Goal: Task Accomplishment & Management: Complete application form

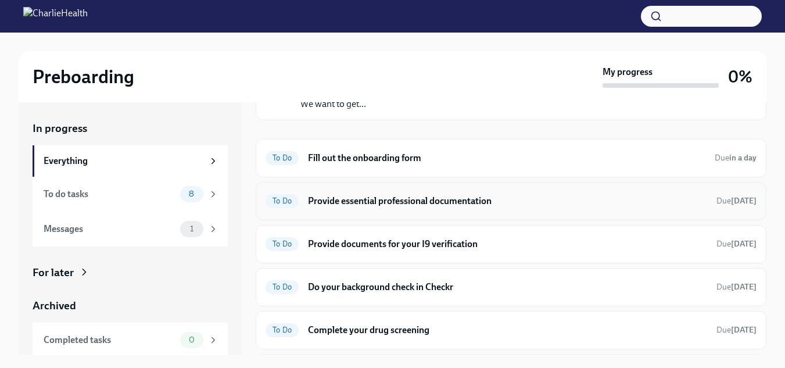
scroll to position [58, 0]
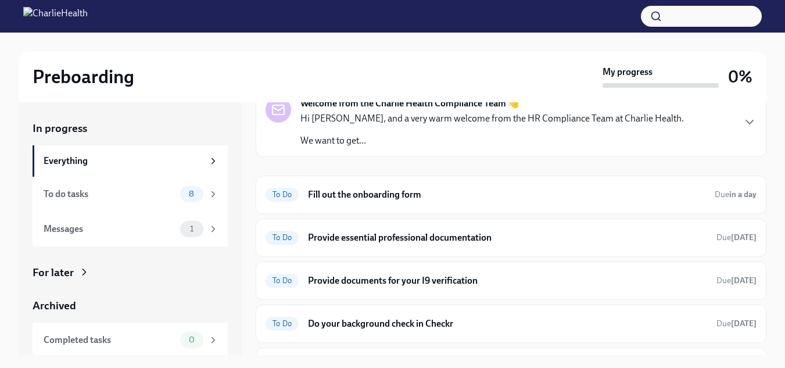
click at [440, 141] on p "We want to get..." at bounding box center [491, 140] width 383 height 13
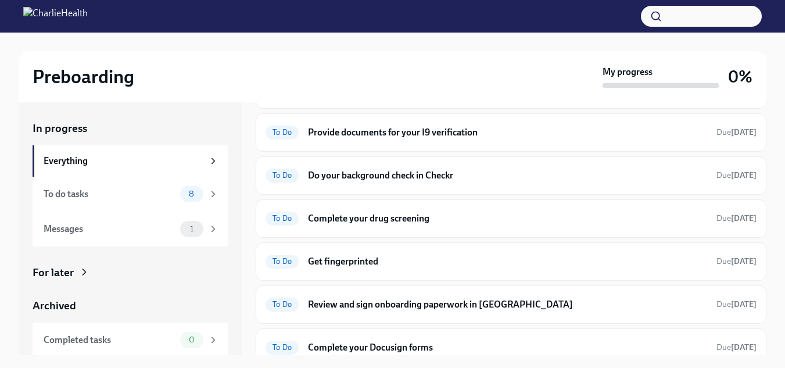
scroll to position [356, 0]
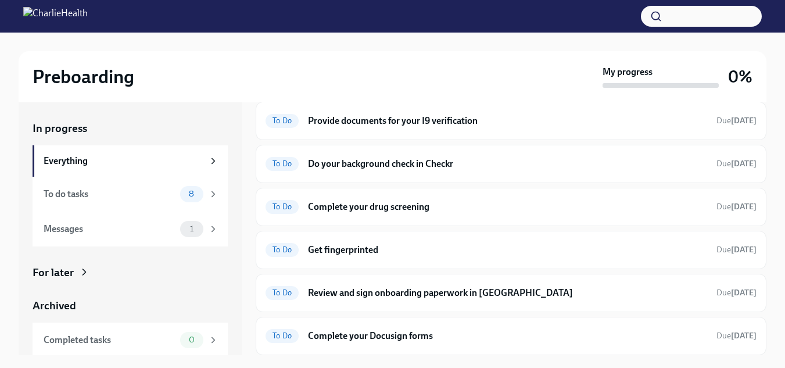
click at [396, 44] on div "To Do Fill out the onboarding form Due in a day" at bounding box center [511, 35] width 491 height 19
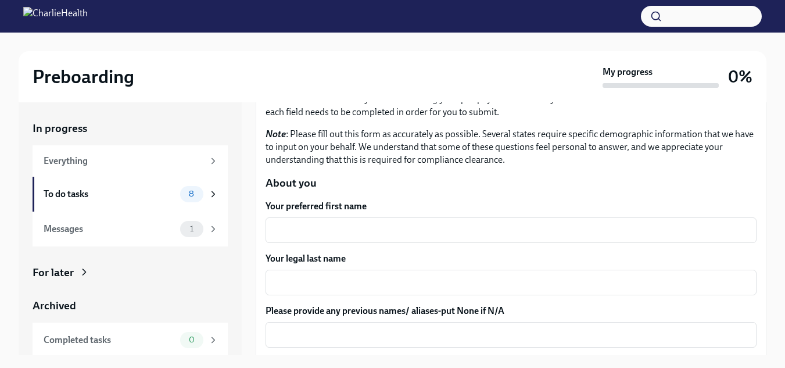
scroll to position [116, 0]
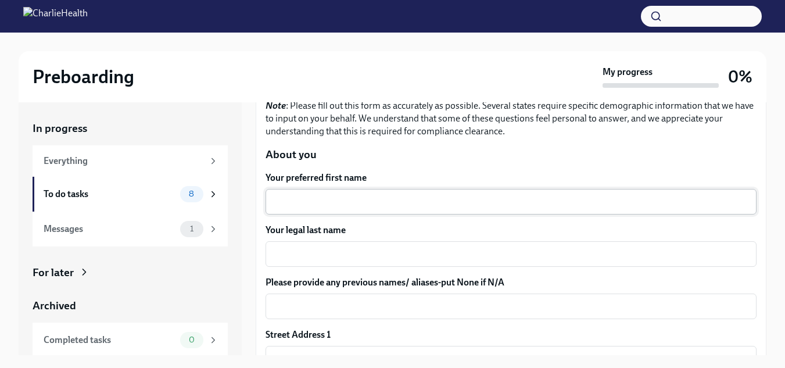
click at [321, 200] on textarea "Your preferred first name" at bounding box center [510, 202] width 477 height 14
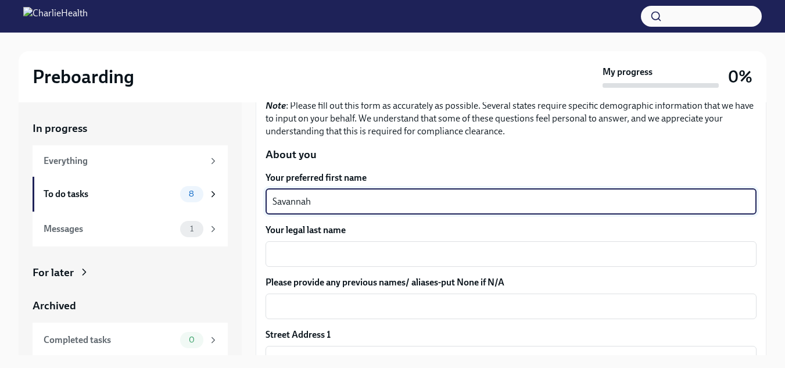
type textarea "Savannah"
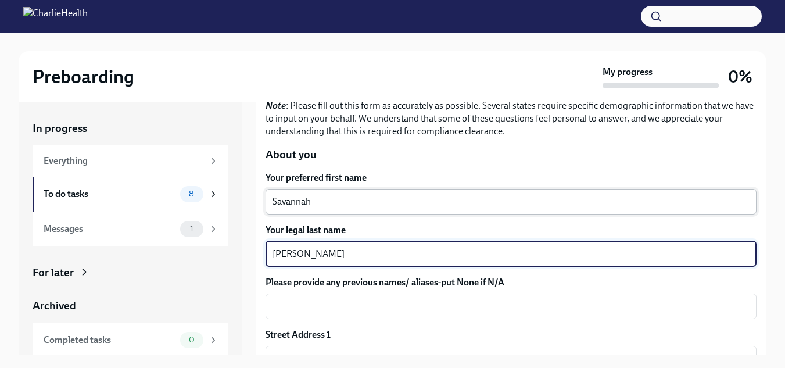
type textarea "[PERSON_NAME]"
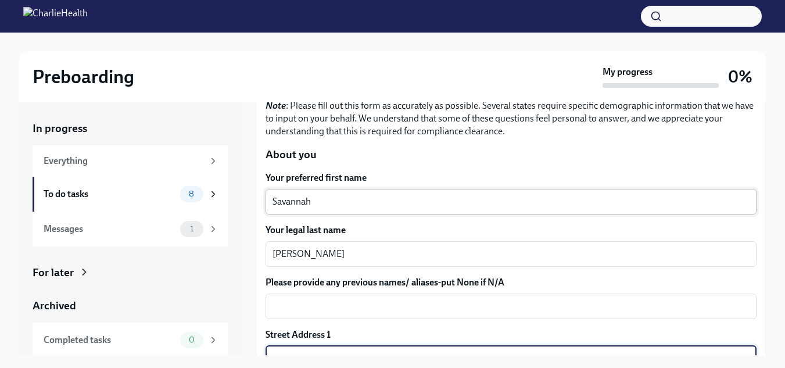
scroll to position [130, 0]
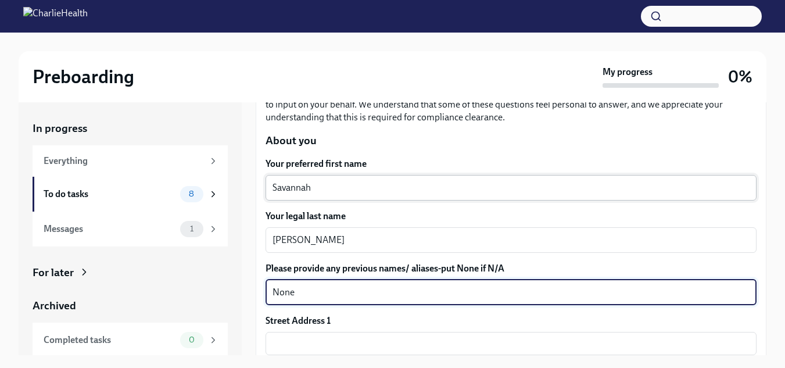
type textarea "None"
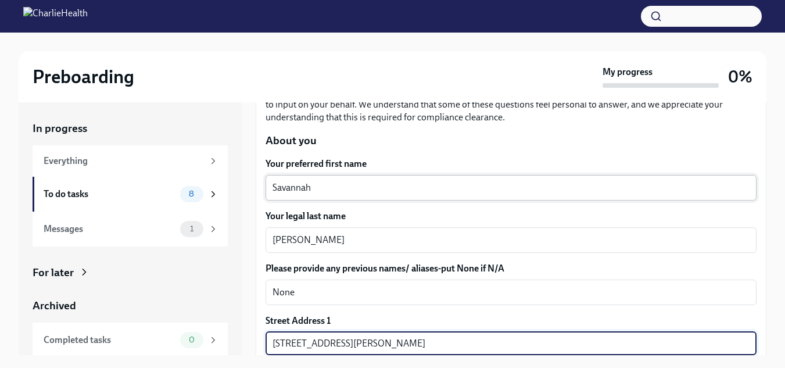
type input "[STREET_ADDRESS][PERSON_NAME]"
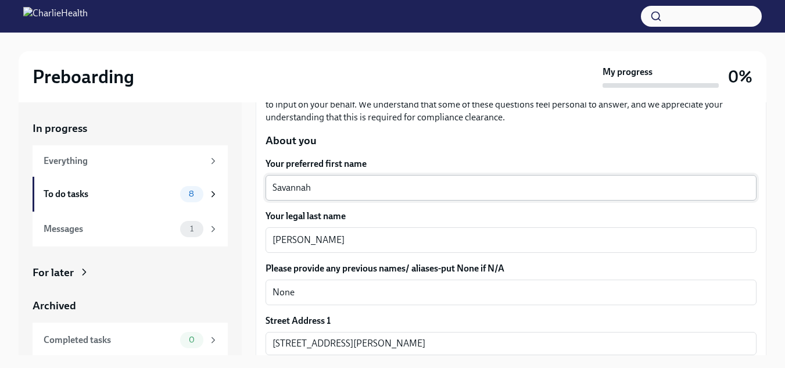
scroll to position [295, 0]
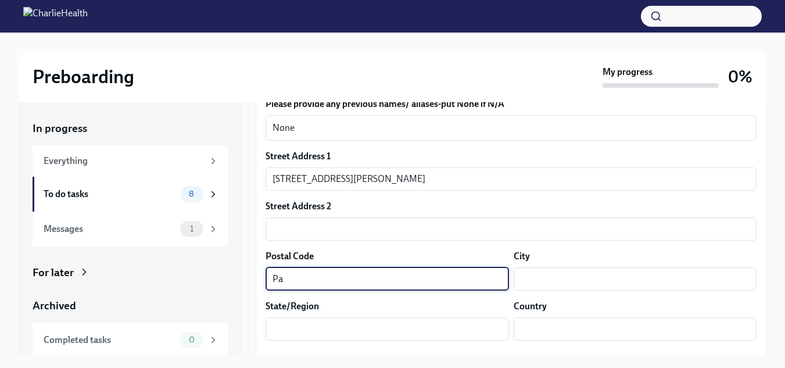
type input "P"
type input "4"
type input "34221"
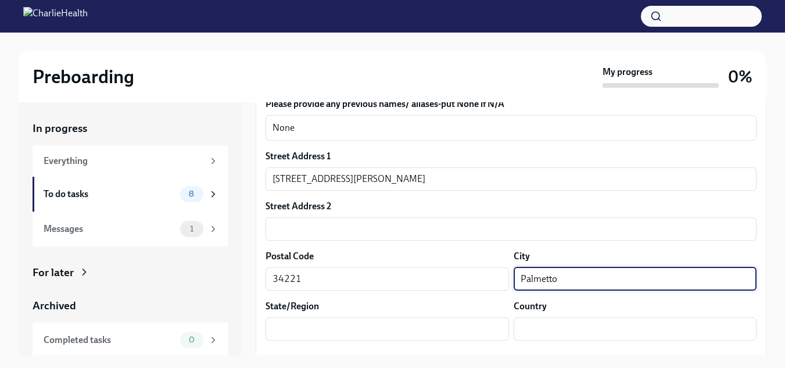
type input "Palmetto"
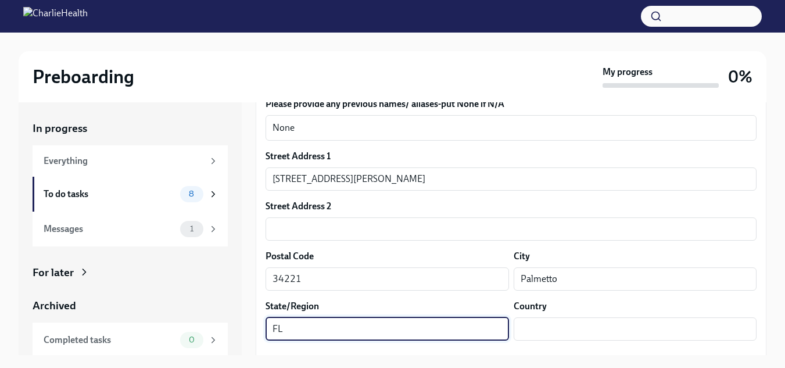
type input "FL"
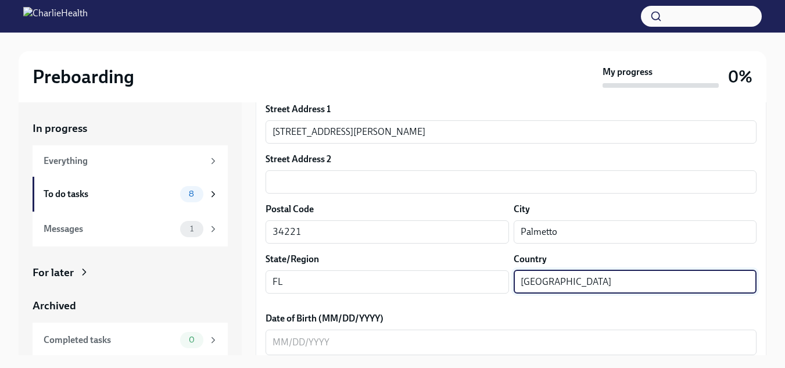
scroll to position [411, 0]
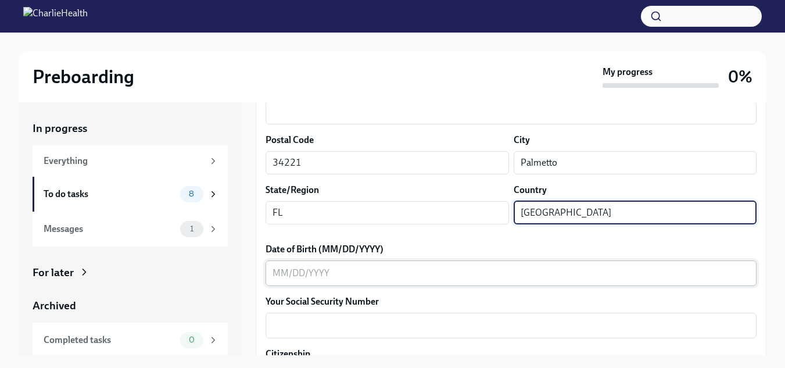
type input "[GEOGRAPHIC_DATA]"
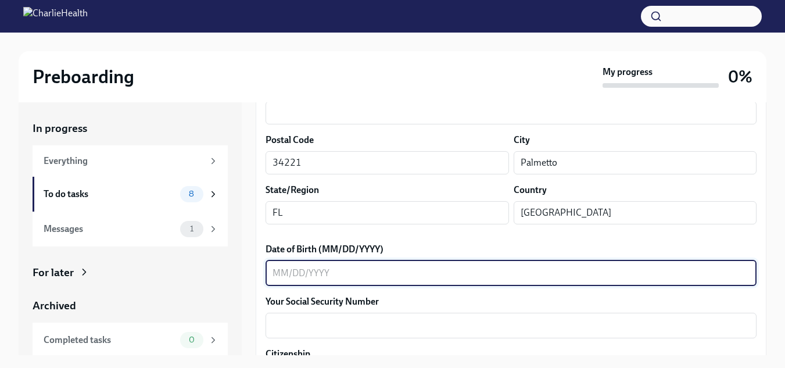
click at [315, 267] on textarea "Date of Birth (MM/DD/YYYY)" at bounding box center [510, 273] width 477 height 14
type textarea "[DATE]"
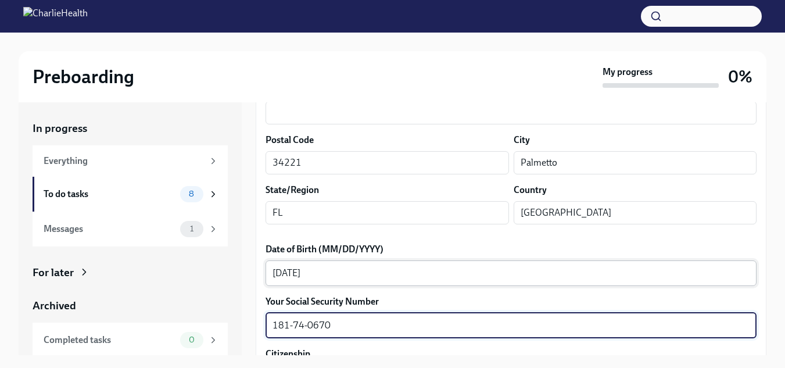
type textarea "181-74-0670"
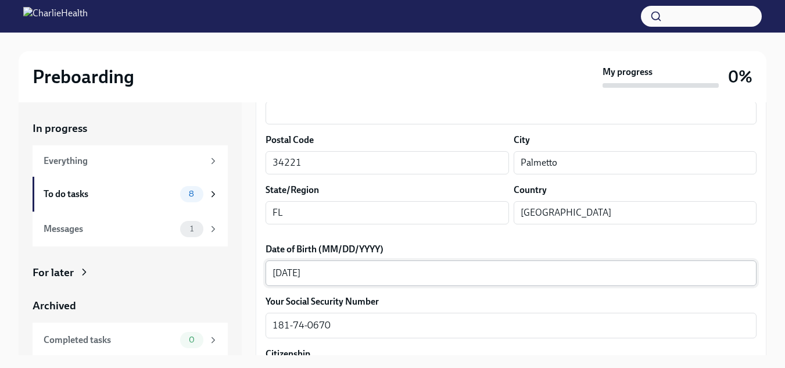
scroll to position [560, 0]
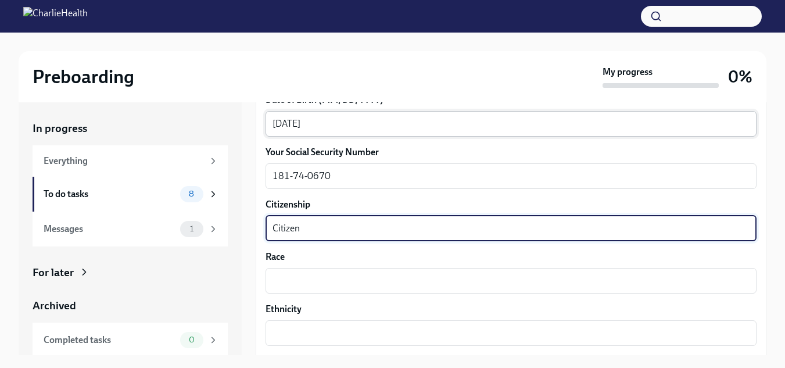
type textarea "Citizen"
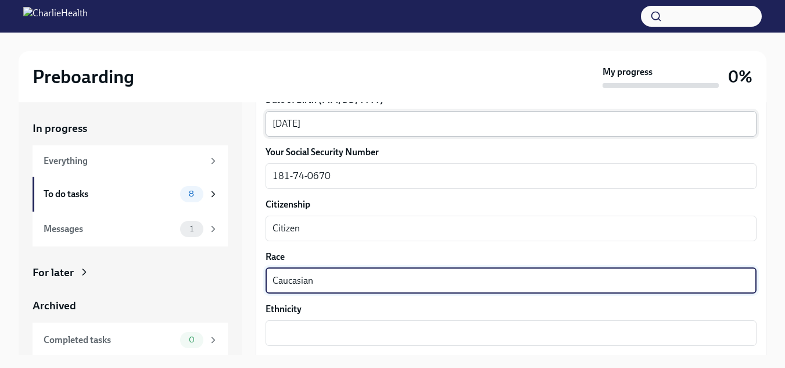
type textarea "Caucasian"
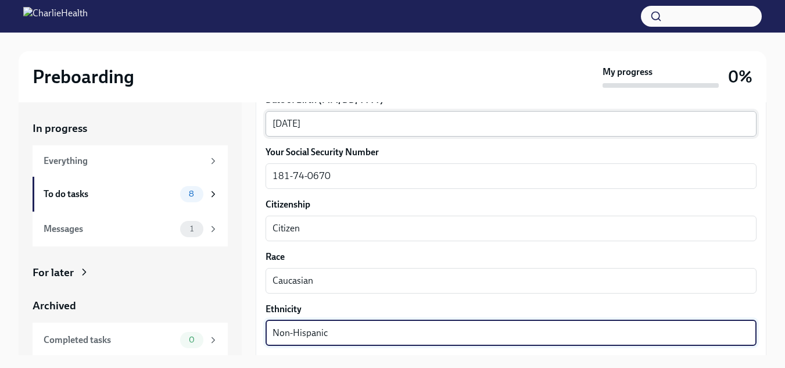
type textarea "Non-Hispanic"
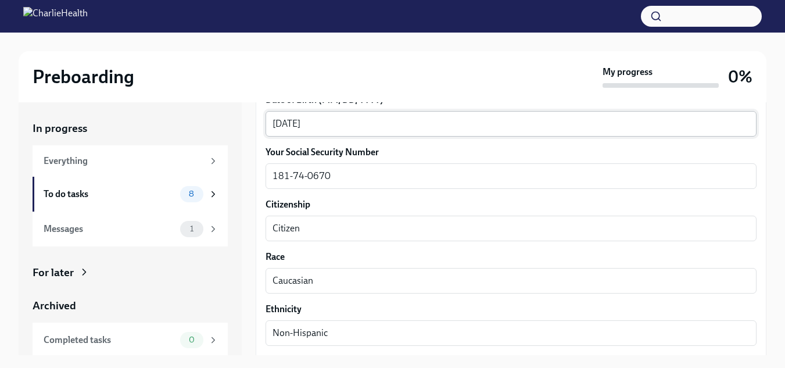
scroll to position [717, 0]
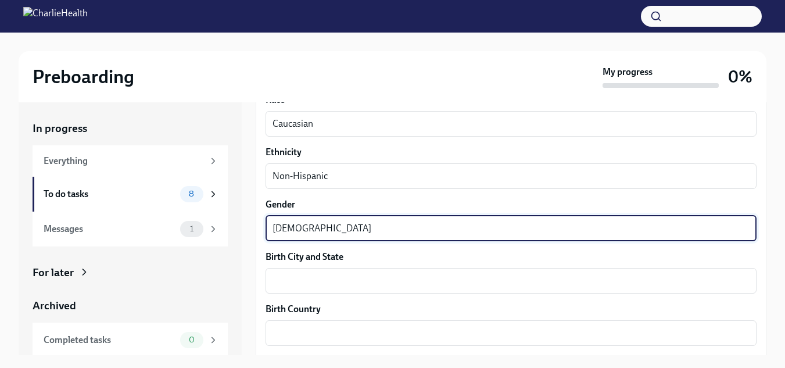
type textarea "[DEMOGRAPHIC_DATA]"
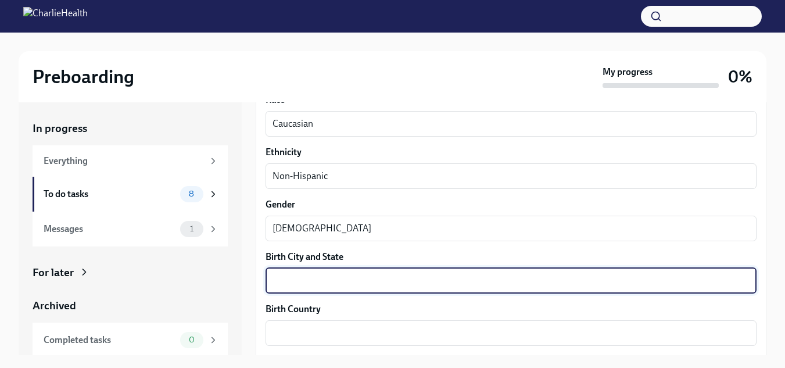
type textarea "C"
type textarea "[GEOGRAPHIC_DATA], [GEOGRAPHIC_DATA]"
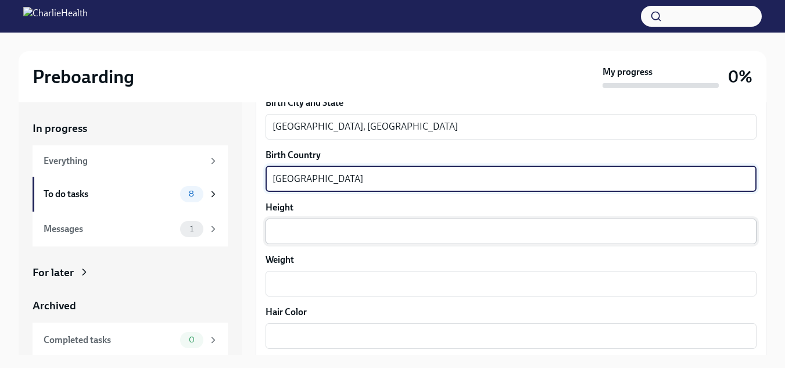
scroll to position [891, 0]
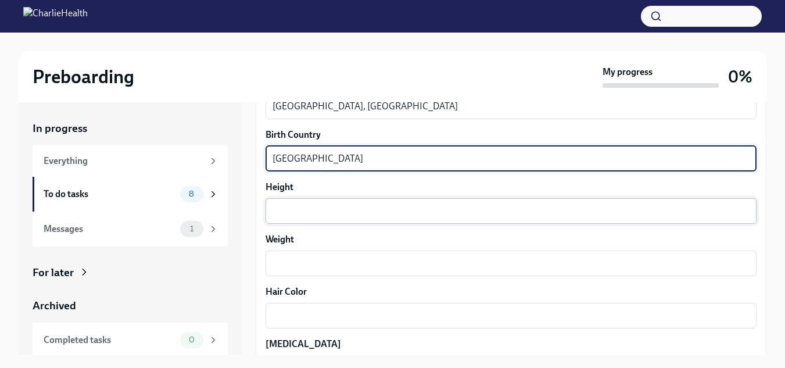
type textarea "[GEOGRAPHIC_DATA]"
click at [290, 204] on textarea "Height" at bounding box center [510, 211] width 477 height 14
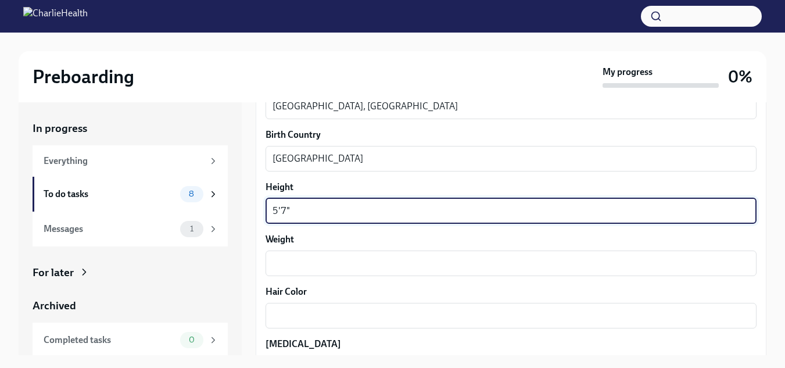
type textarea "5'7""
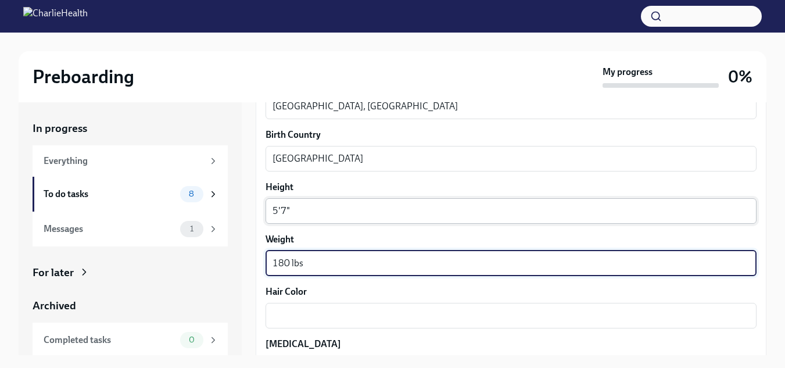
type textarea "180 lbs"
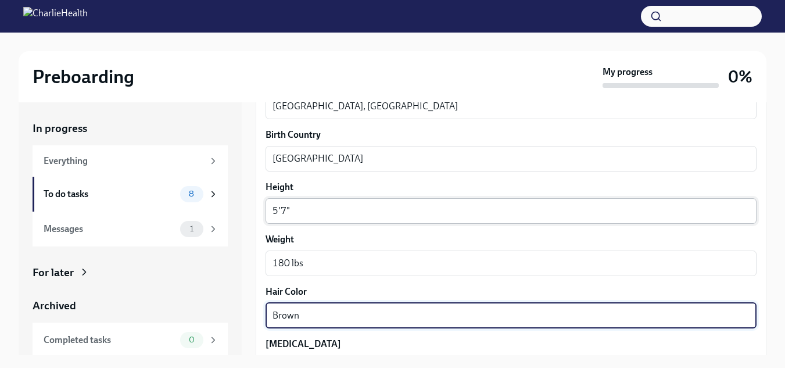
type textarea "Brown"
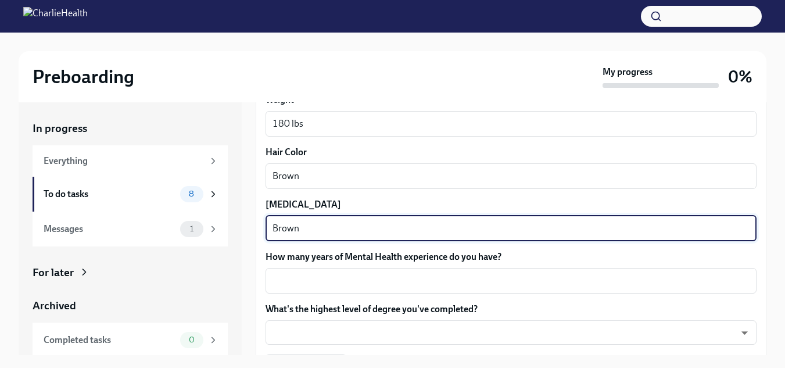
type textarea "Brown"
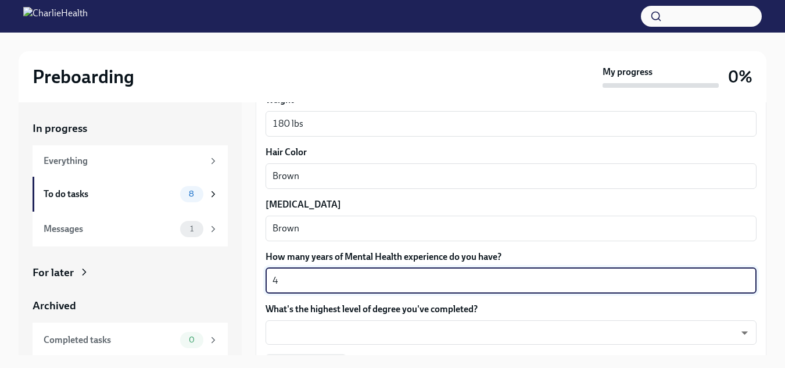
type textarea "4"
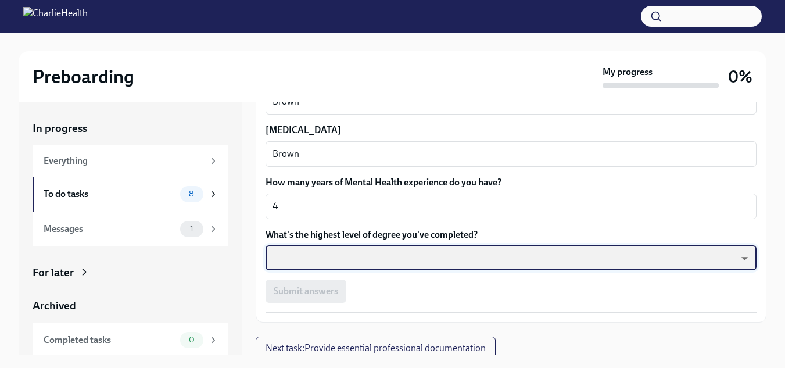
scroll to position [1110, 0]
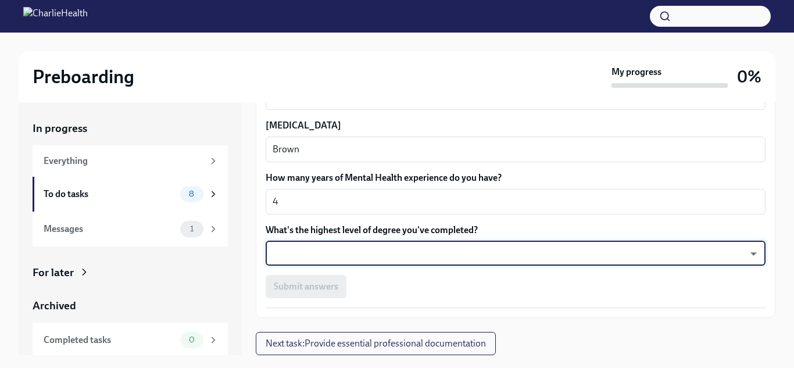
click at [357, 261] on body "Preboarding My progress 0% In progress Everything To do tasks 8 Messages 1 For …" at bounding box center [397, 194] width 794 height 388
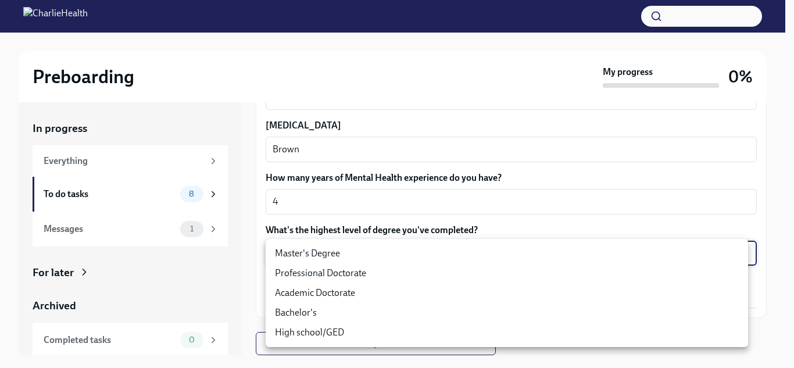
click at [353, 254] on li "Master's Degree" at bounding box center [507, 253] width 482 height 20
type input "2vBr-ghkD"
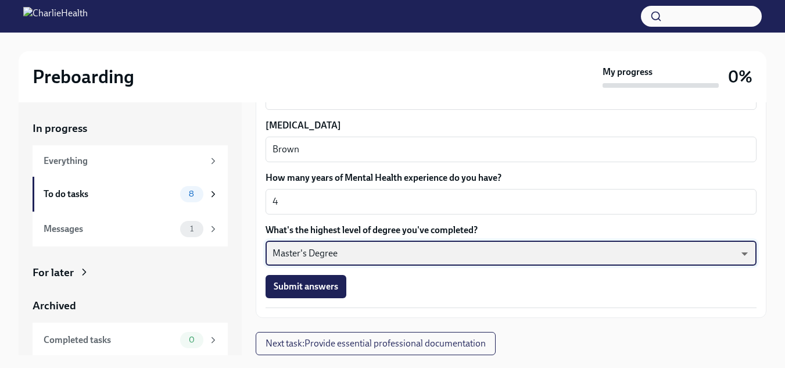
scroll to position [20, 0]
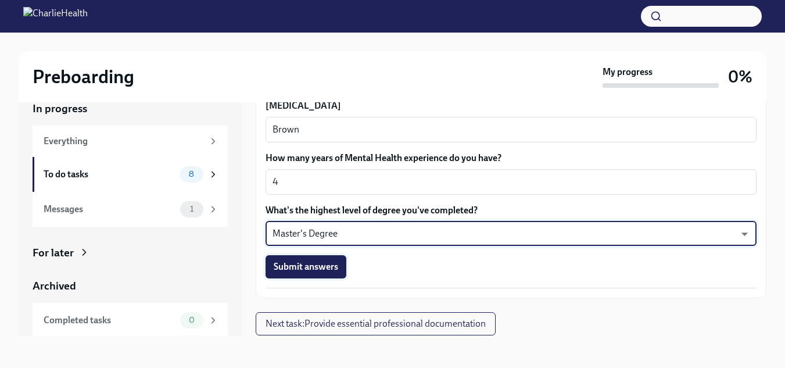
click at [317, 269] on span "Submit answers" at bounding box center [306, 267] width 64 height 12
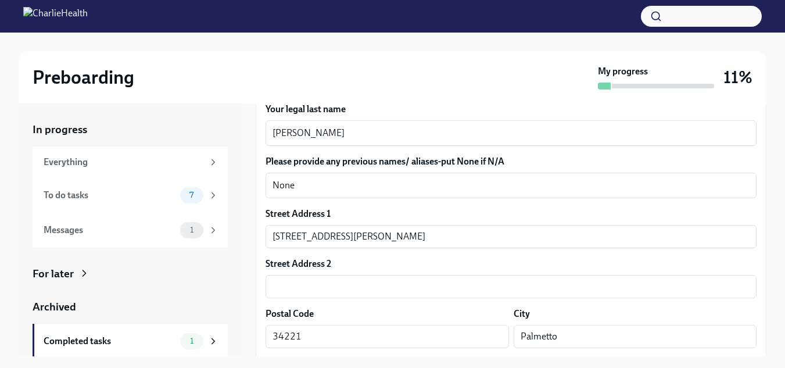
scroll to position [0, 0]
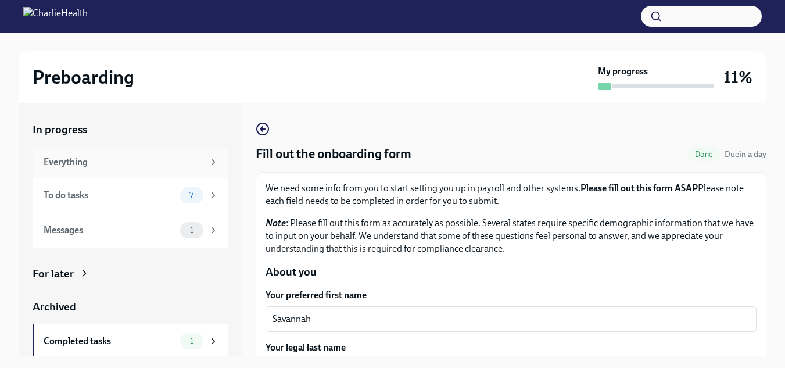
click at [81, 160] on div "Everything" at bounding box center [124, 162] width 160 height 13
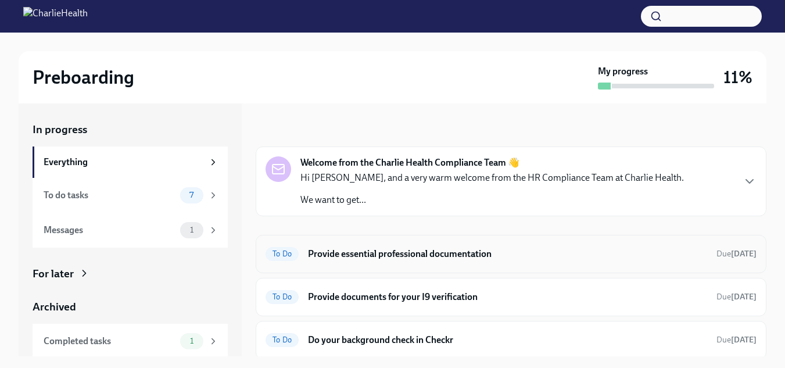
click at [392, 256] on h6 "Provide essential professional documentation" at bounding box center [507, 254] width 399 height 13
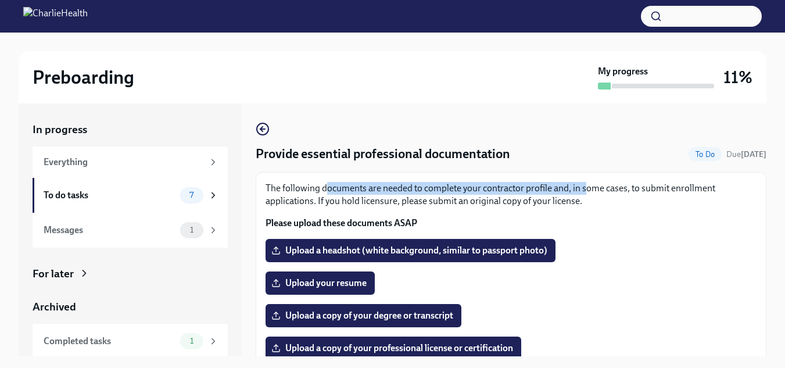
drag, startPoint x: 365, startPoint y: 185, endPoint x: 585, endPoint y: 188, distance: 219.6
click at [585, 188] on p "The following documents are needed to complete your contractor profile and, in …" at bounding box center [511, 195] width 491 height 26
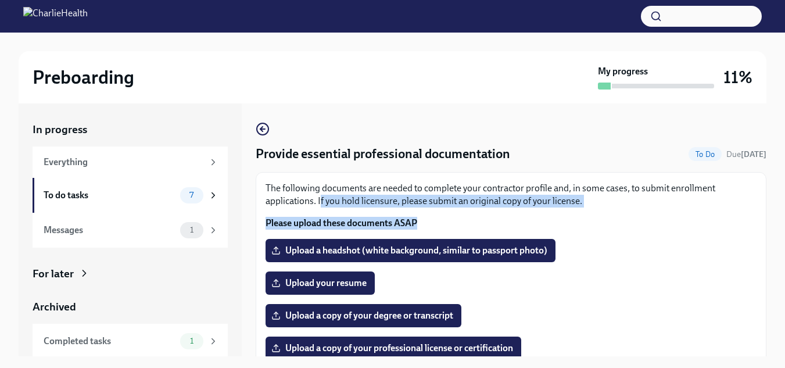
drag, startPoint x: 322, startPoint y: 200, endPoint x: 446, endPoint y: 209, distance: 124.1
click at [446, 209] on div "The following documents are needed to complete your contractor profile and, in …" at bounding box center [511, 206] width 491 height 48
click at [447, 209] on div "The following documents are needed to complete your contractor profile and, in …" at bounding box center [511, 206] width 491 height 48
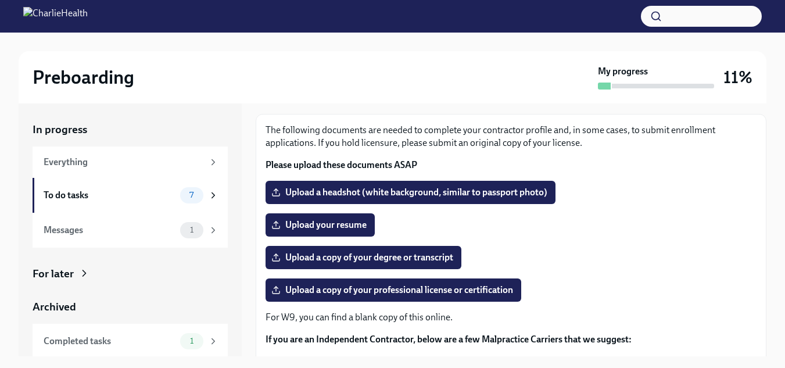
scroll to position [116, 0]
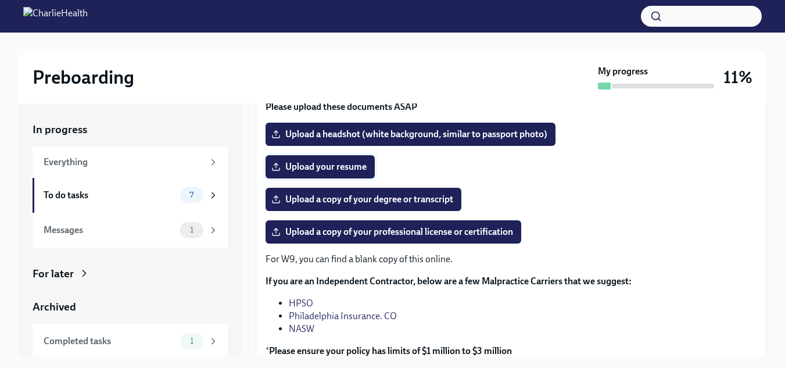
click at [349, 165] on span "Upload your resume" at bounding box center [320, 167] width 93 height 12
click at [0, 0] on input "Upload your resume" at bounding box center [0, 0] width 0 height 0
click at [310, 164] on span "SLuciano Resume.pdf" at bounding box center [323, 167] width 99 height 12
click at [0, 0] on input "SLuciano Resume.pdf" at bounding box center [0, 0] width 0 height 0
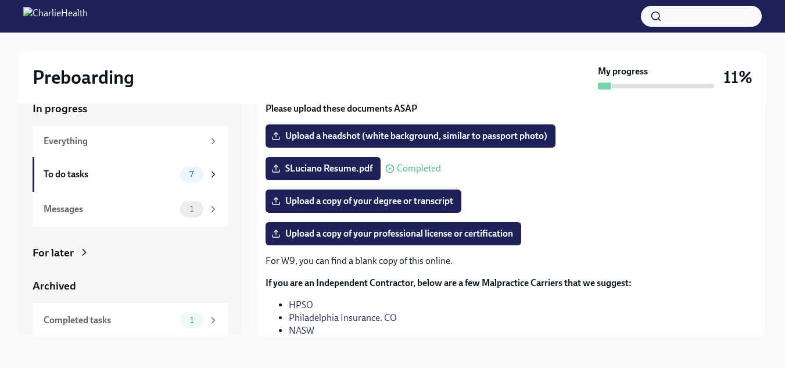
scroll to position [106, 0]
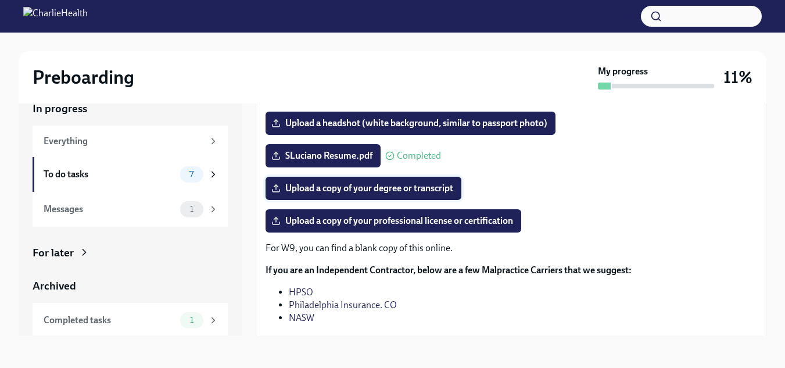
click at [361, 186] on span "Upload a copy of your degree or transcript" at bounding box center [364, 188] width 180 height 12
click at [0, 0] on input "Upload a copy of your degree or transcript" at bounding box center [0, 0] width 0 height 0
click at [358, 185] on span "Upload a copy of your degree or transcript" at bounding box center [364, 188] width 180 height 12
click at [0, 0] on input "Upload a copy of your degree or transcript" at bounding box center [0, 0] width 0 height 0
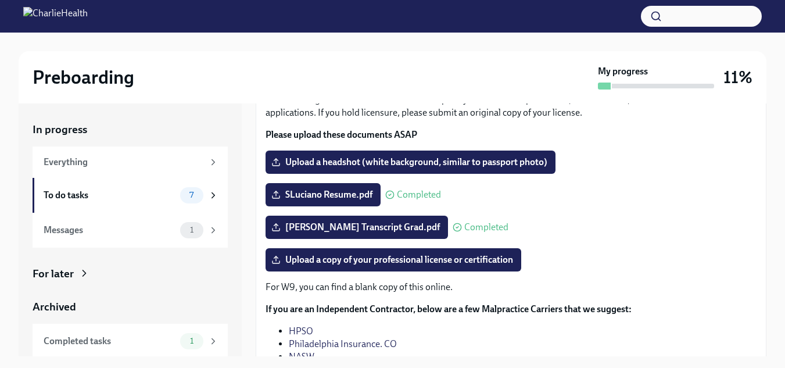
scroll to position [164, 0]
